Goal: Task Accomplishment & Management: Use online tool/utility

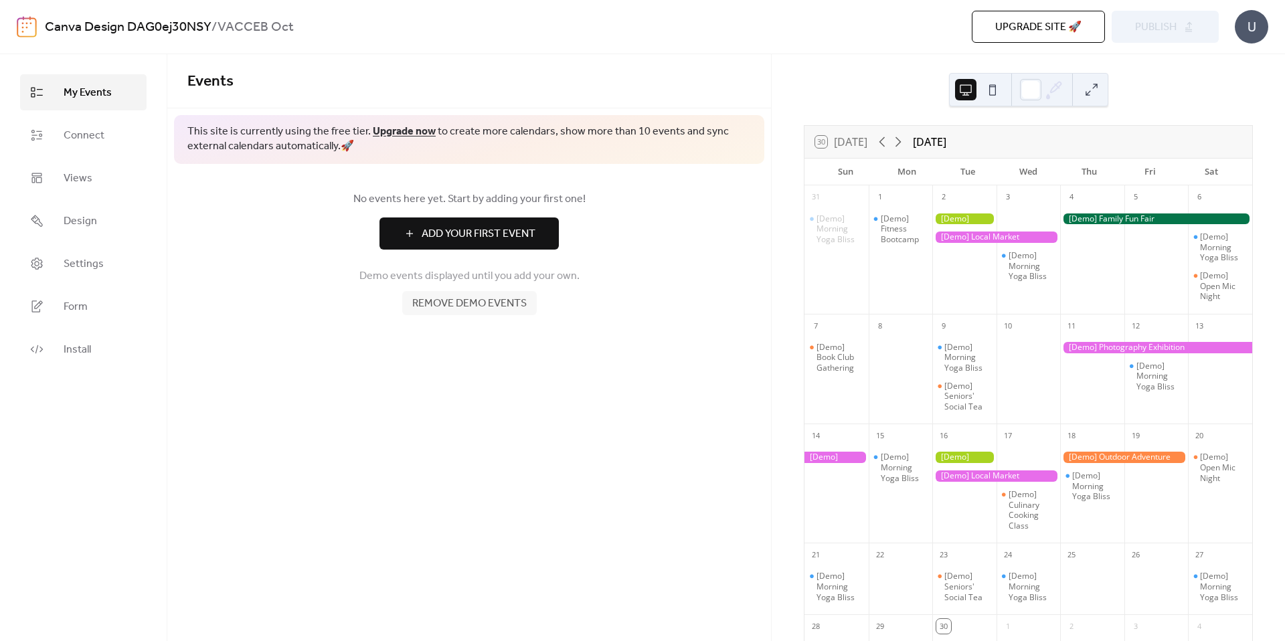
click at [970, 238] on div at bounding box center [996, 237] width 128 height 11
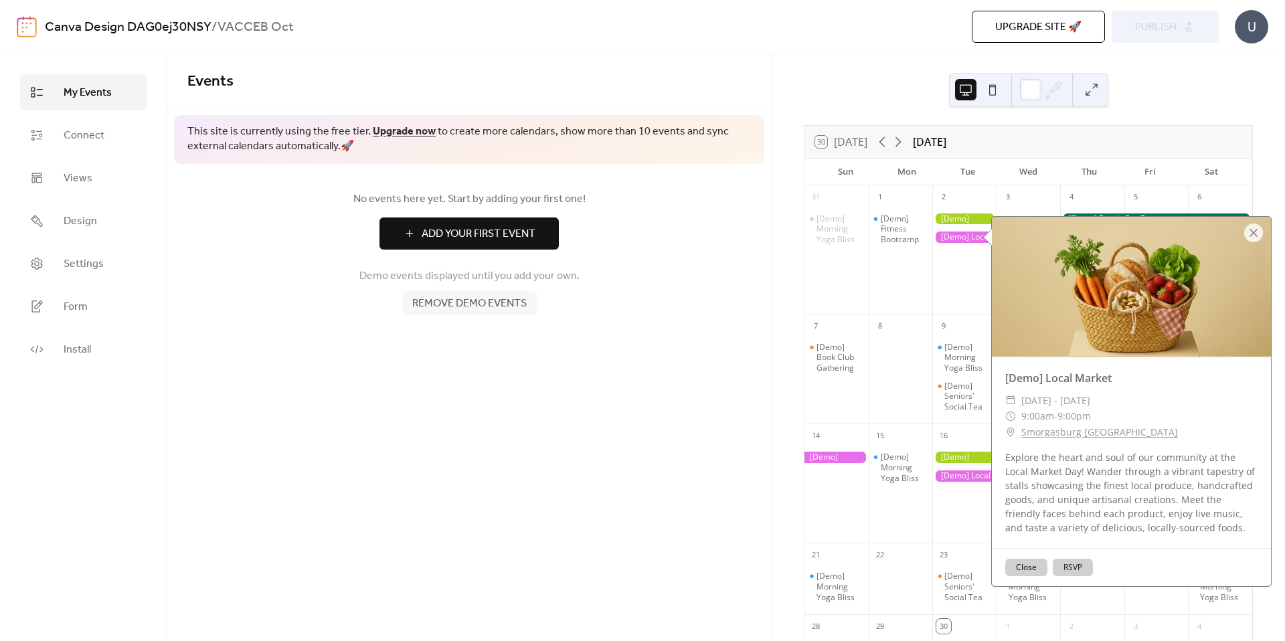
click at [812, 282] on div "31 [Demo] Morning Yoga Bliss 1 [Demo] Fitness Bootcamp 2 3 [Demo] Morning Yoga …" at bounding box center [1028, 514] width 448 height 659
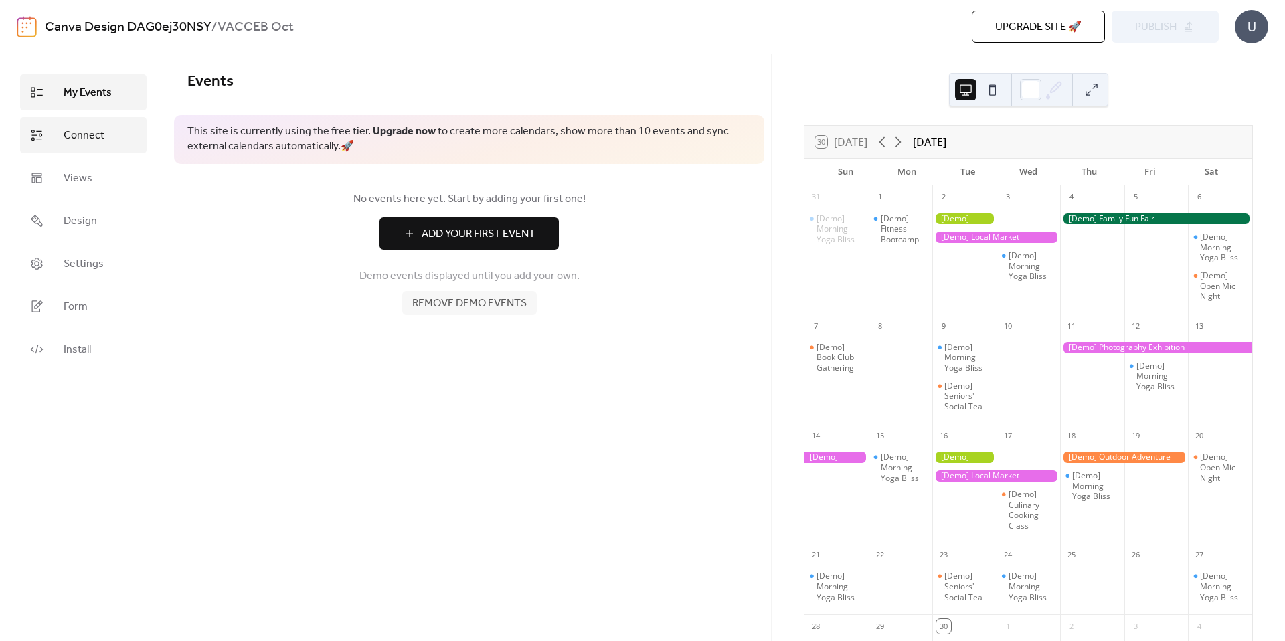
click at [57, 138] on link "Connect" at bounding box center [83, 135] width 126 height 36
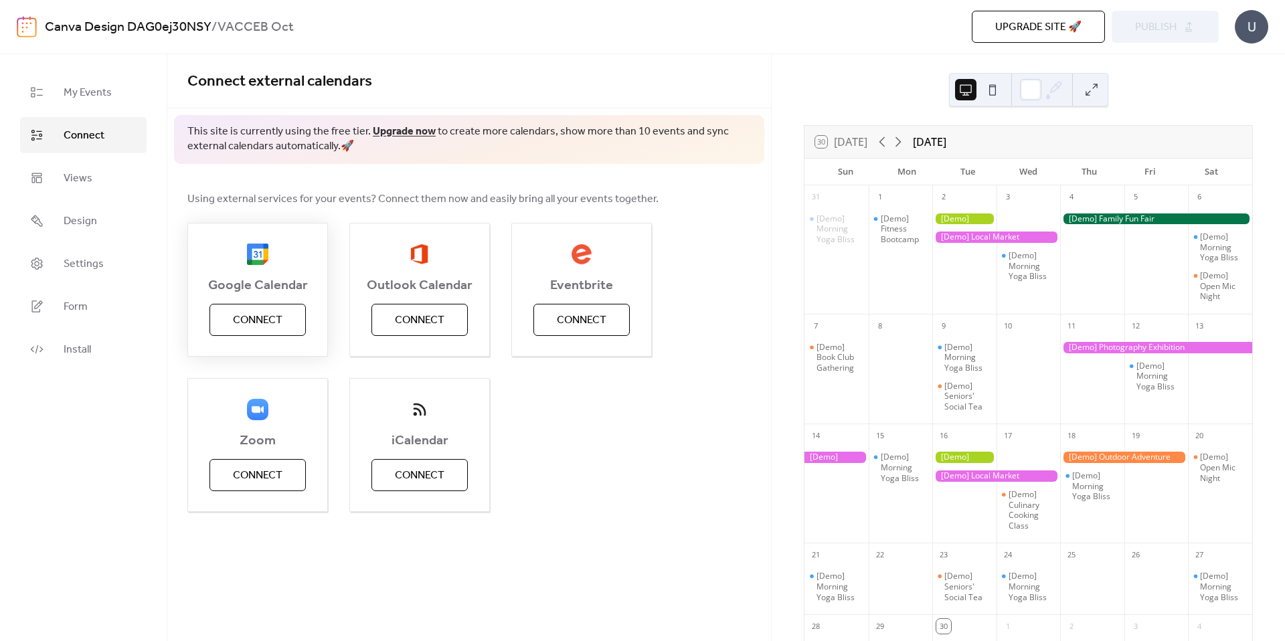
click at [279, 328] on span "Connect" at bounding box center [258, 321] width 50 height 16
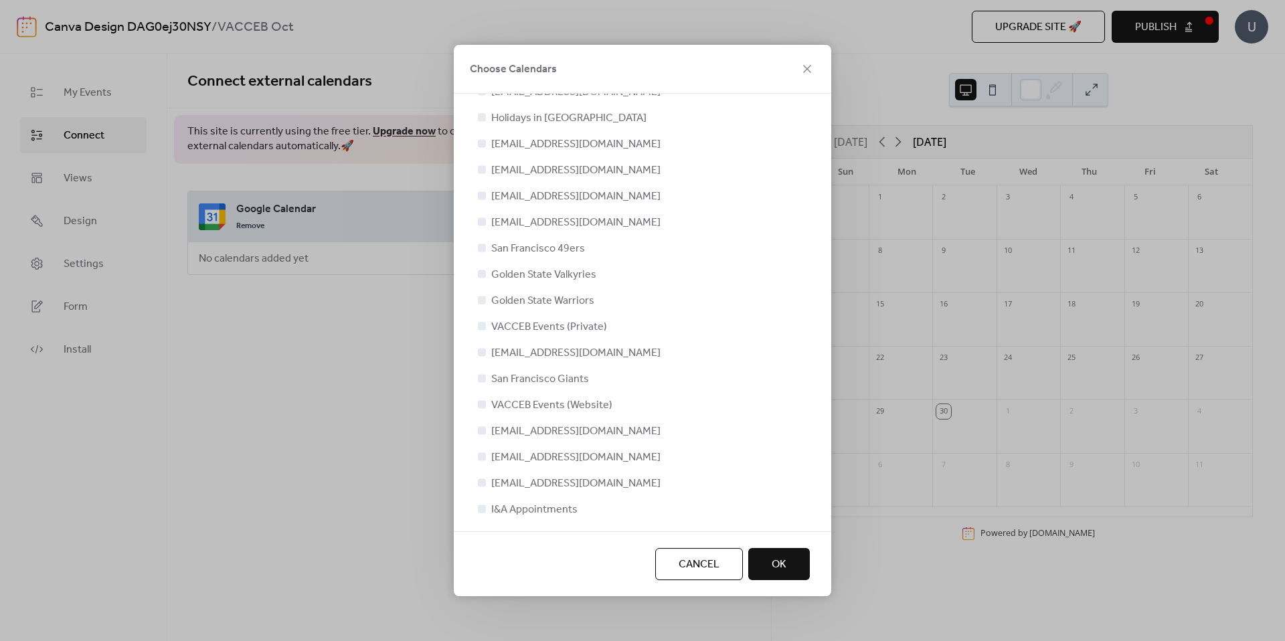
scroll to position [28, 0]
click at [564, 401] on span "VACCEB Events (Website)" at bounding box center [551, 404] width 121 height 16
click at [760, 563] on button "OK" at bounding box center [779, 564] width 62 height 32
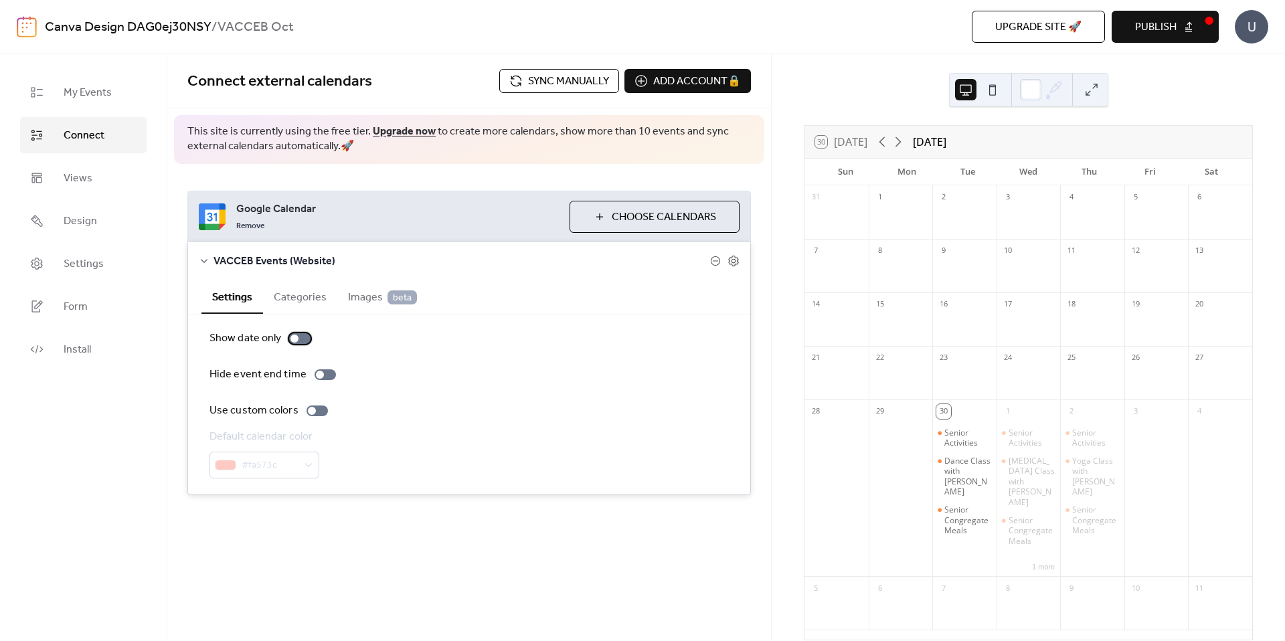
click at [305, 336] on div at bounding box center [299, 338] width 21 height 11
click at [292, 343] on div at bounding box center [299, 338] width 21 height 11
click at [324, 377] on div at bounding box center [325, 374] width 21 height 11
click at [968, 430] on div "Senior Activities" at bounding box center [967, 438] width 47 height 21
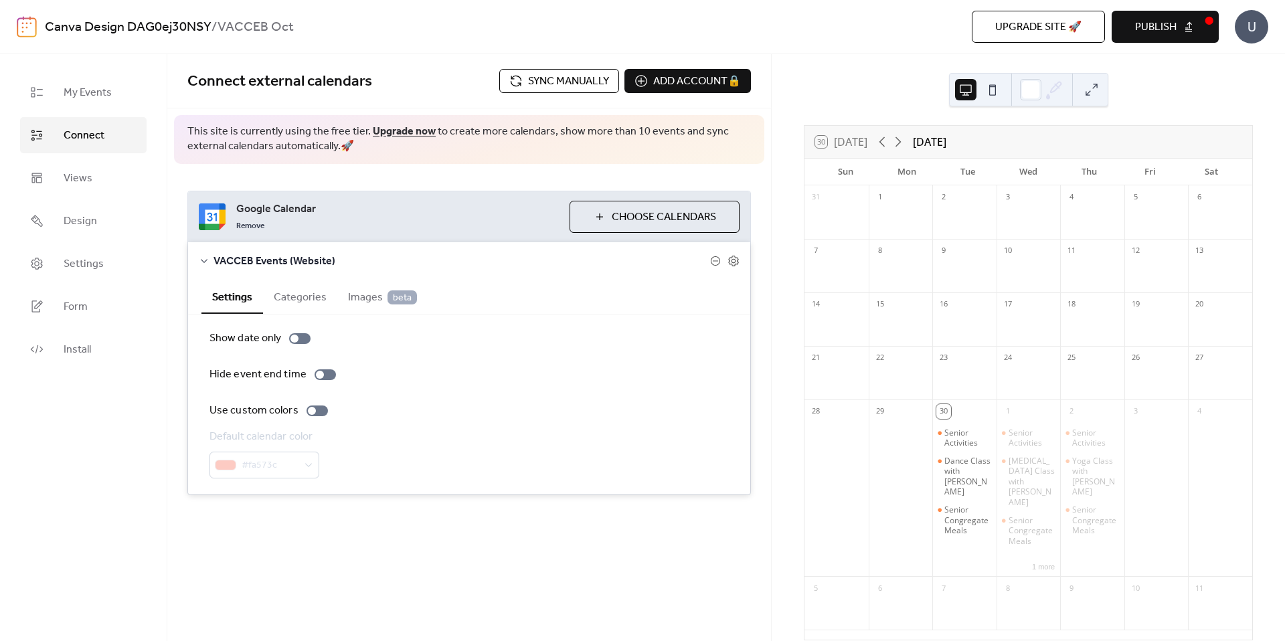
click at [859, 444] on div at bounding box center [836, 496] width 64 height 151
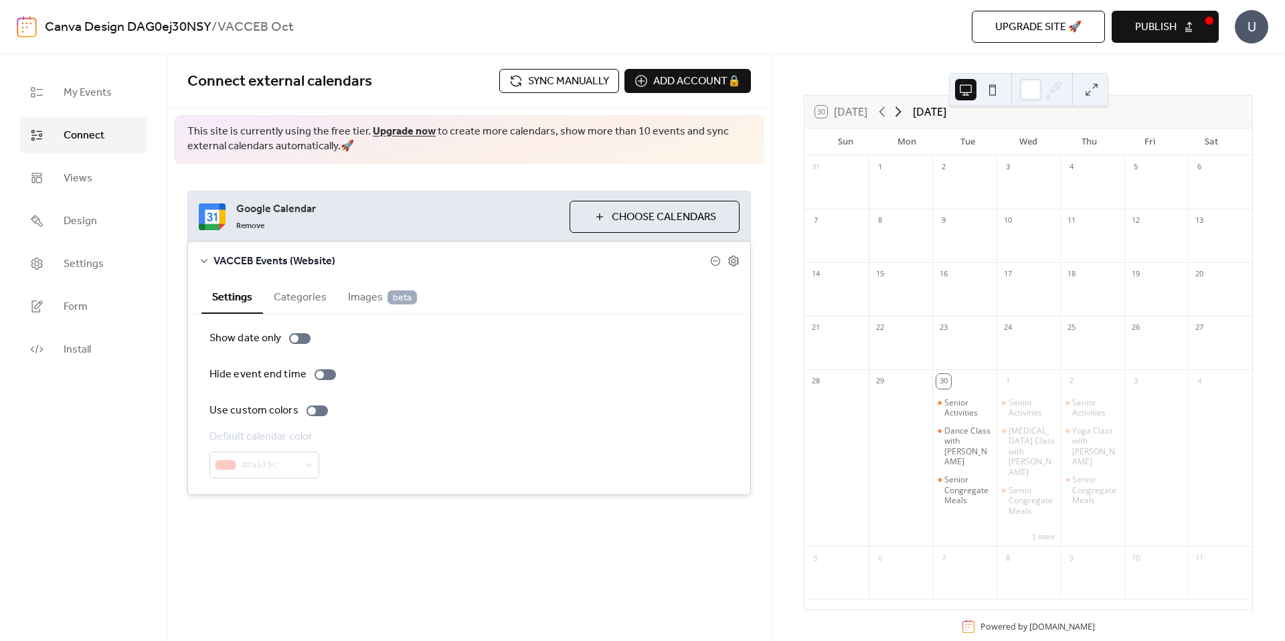
click at [900, 110] on icon at bounding box center [899, 112] width 6 height 10
click at [981, 332] on div "7" at bounding box center [964, 342] width 64 height 21
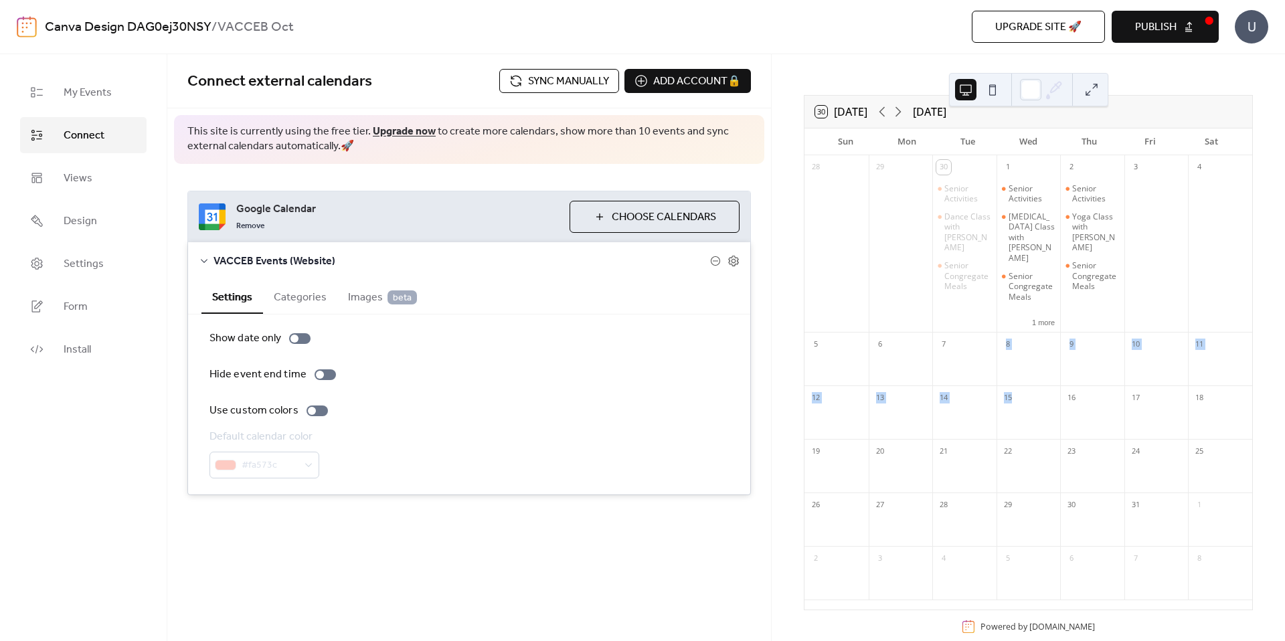
drag, startPoint x: 983, startPoint y: 329, endPoint x: 1035, endPoint y: 416, distance: 100.9
click at [1035, 415] on div "28 29 30 Senior Activities Dance Class with [PERSON_NAME] Senior Congregate Mea…" at bounding box center [1028, 382] width 448 height 455
click at [1035, 415] on div "15" at bounding box center [1029, 413] width 64 height 54
click at [292, 445] on div "Default calendar color" at bounding box center [262, 437] width 107 height 16
click at [312, 413] on div at bounding box center [312, 411] width 8 height 8
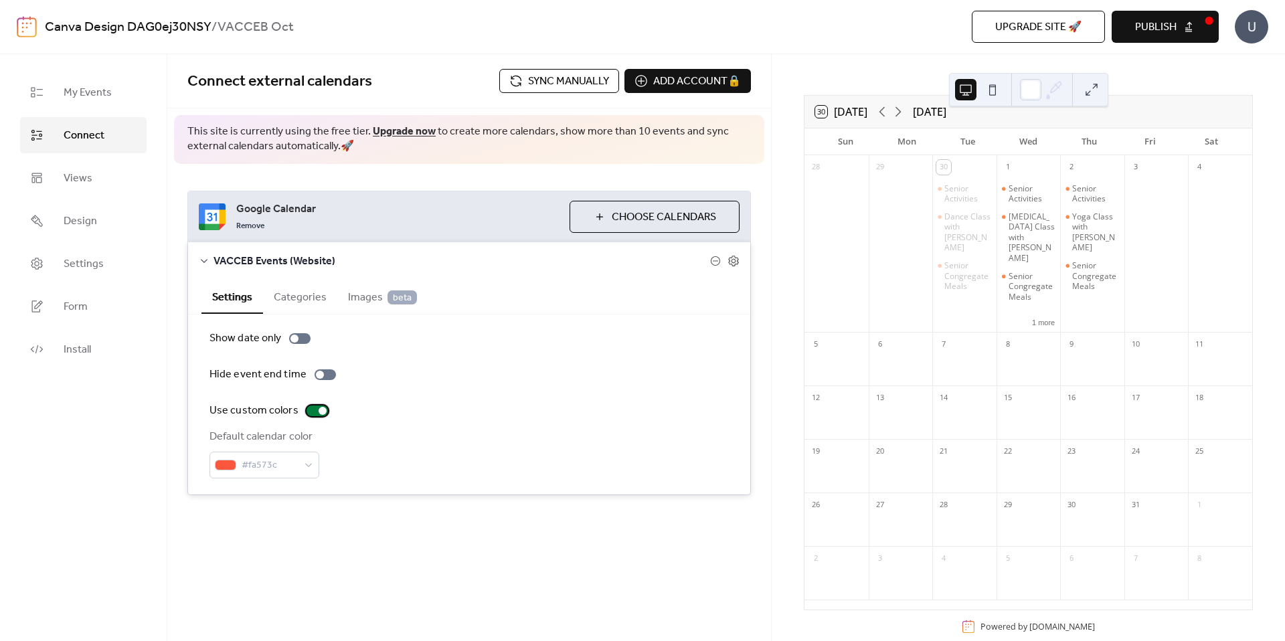
scroll to position [0, 0]
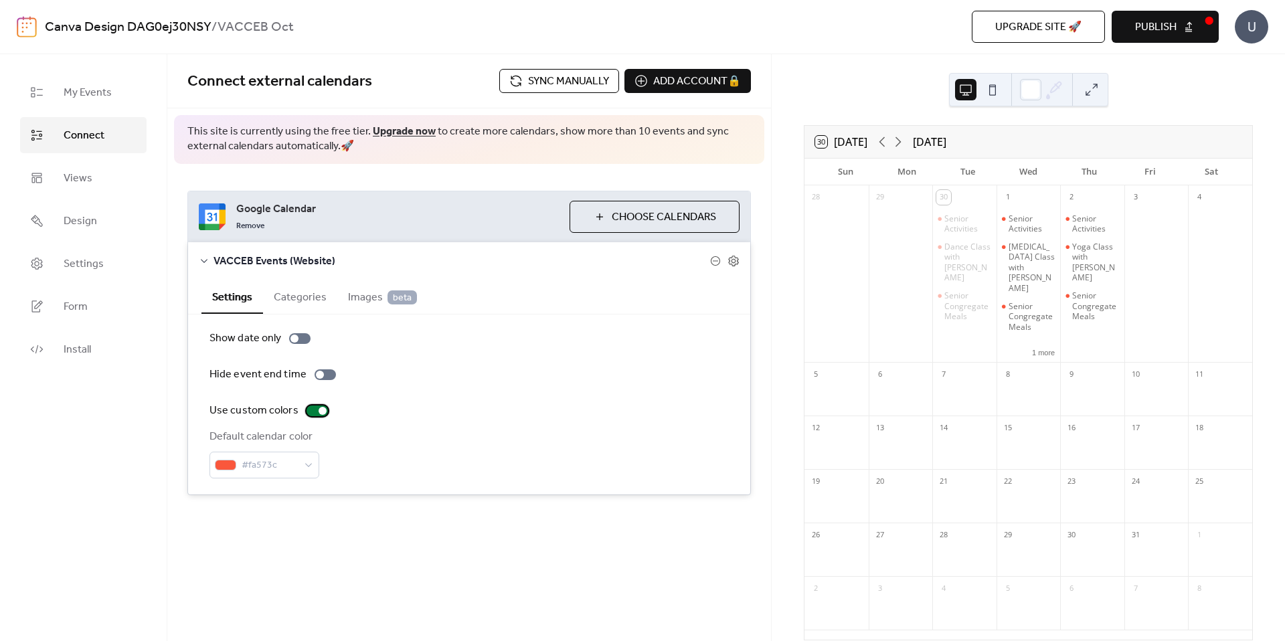
click at [312, 413] on div at bounding box center [317, 411] width 21 height 11
click at [301, 340] on div at bounding box center [299, 338] width 21 height 11
click at [301, 340] on div at bounding box center [305, 339] width 8 height 8
